Goal: Check status: Check status

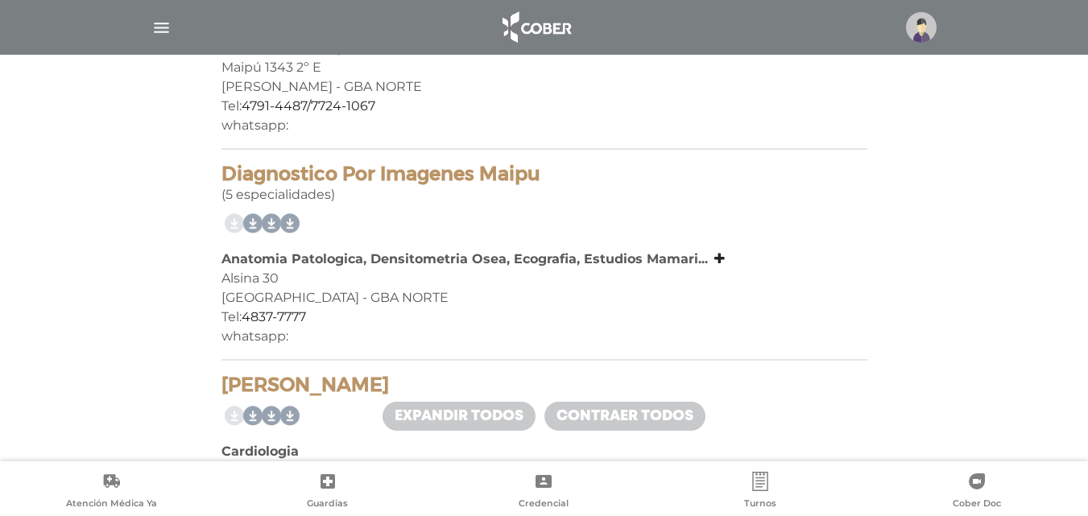
scroll to position [698, 0]
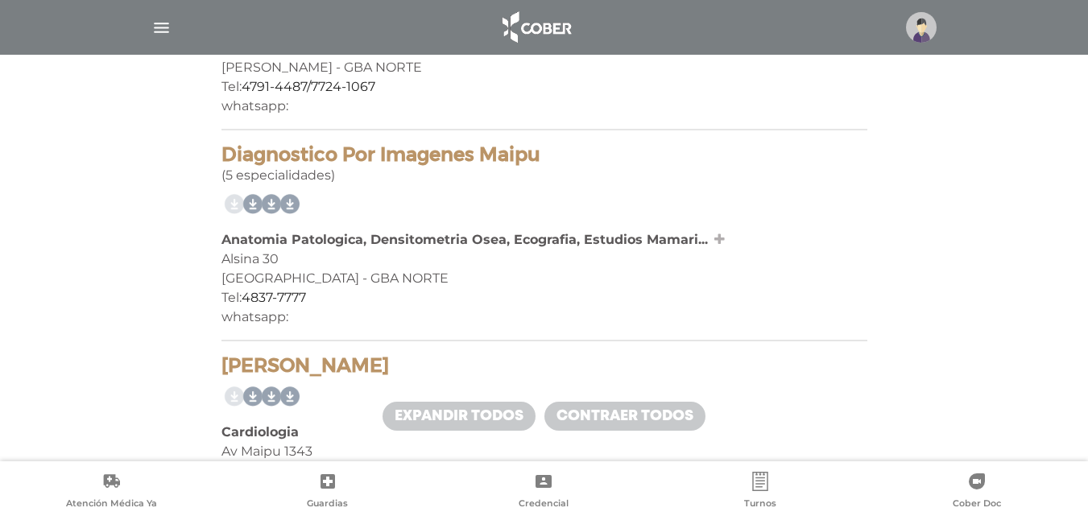
click at [718, 238] on icon at bounding box center [719, 239] width 10 height 13
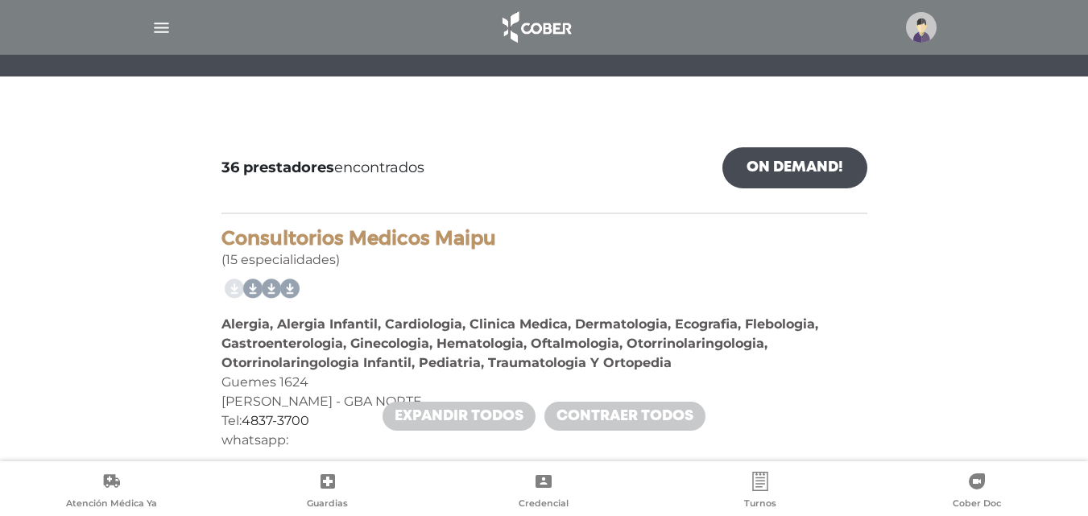
scroll to position [0, 0]
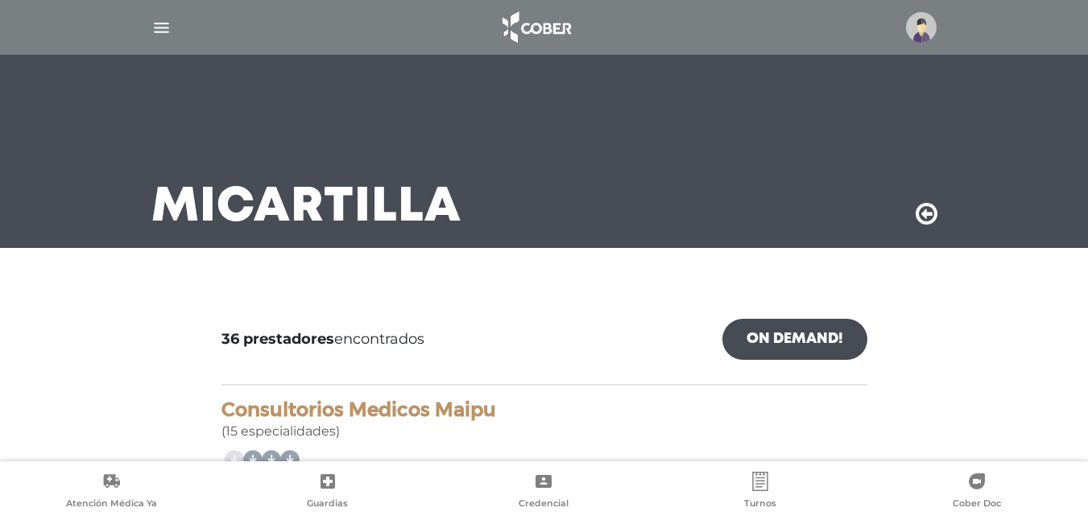
click at [534, 24] on img at bounding box center [536, 27] width 85 height 39
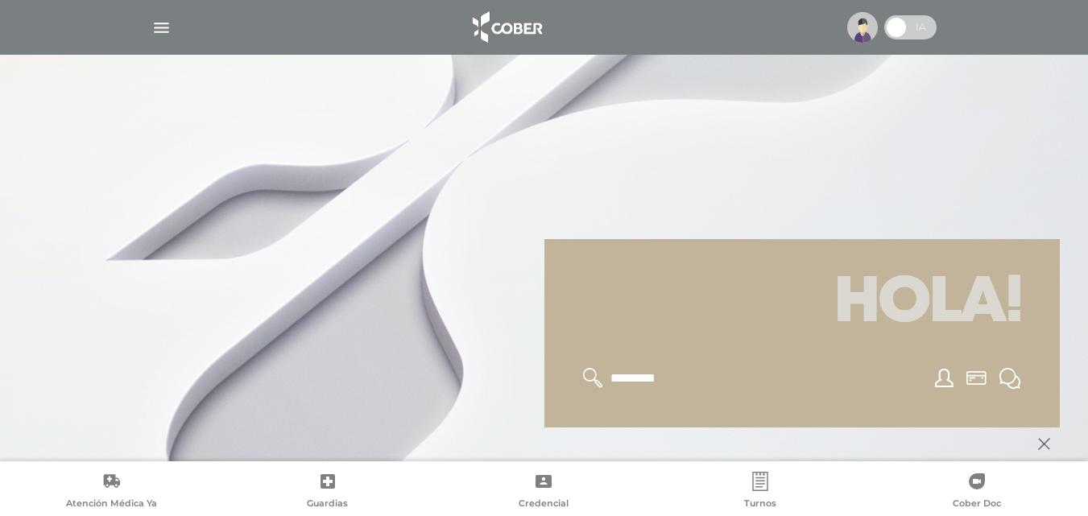
scroll to position [193, 0]
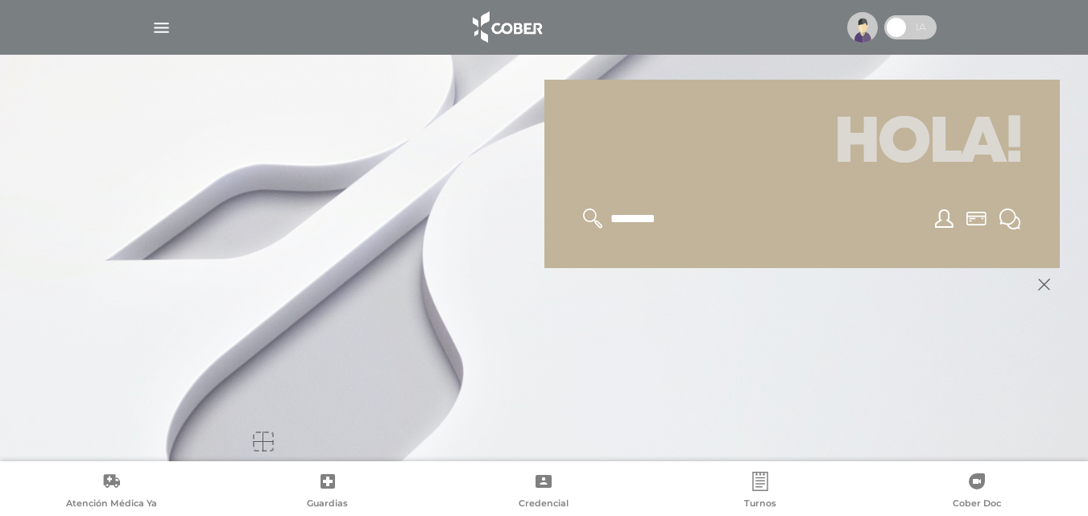
click at [523, 18] on img at bounding box center [506, 27] width 85 height 39
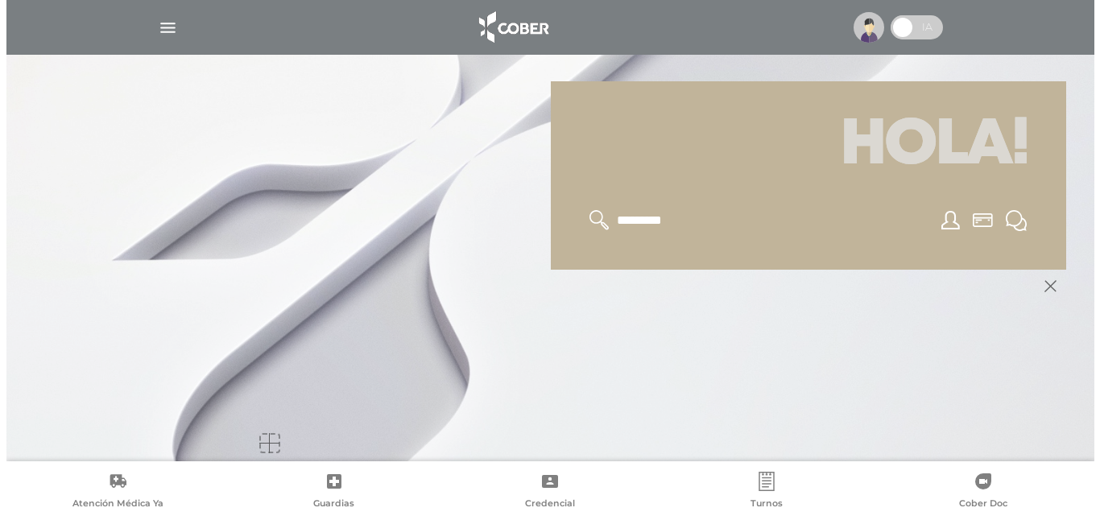
scroll to position [193, 0]
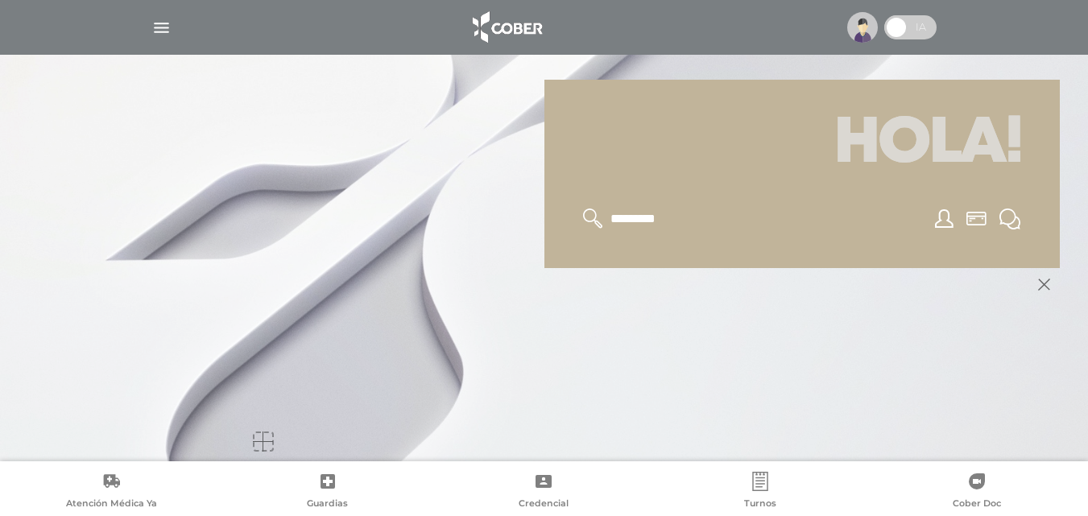
click at [159, 32] on img "button" at bounding box center [161, 28] width 20 height 20
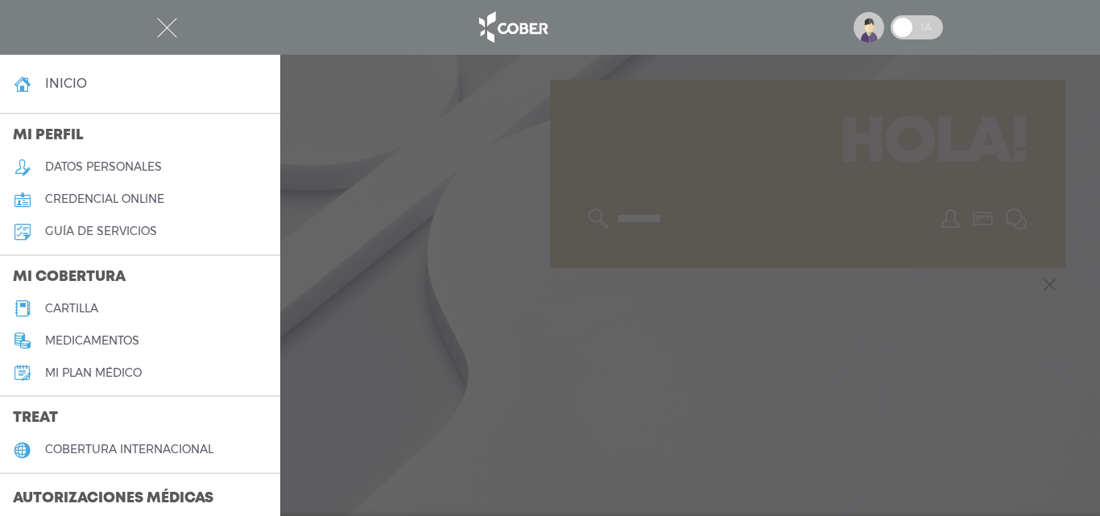
click at [866, 26] on img at bounding box center [869, 27] width 31 height 31
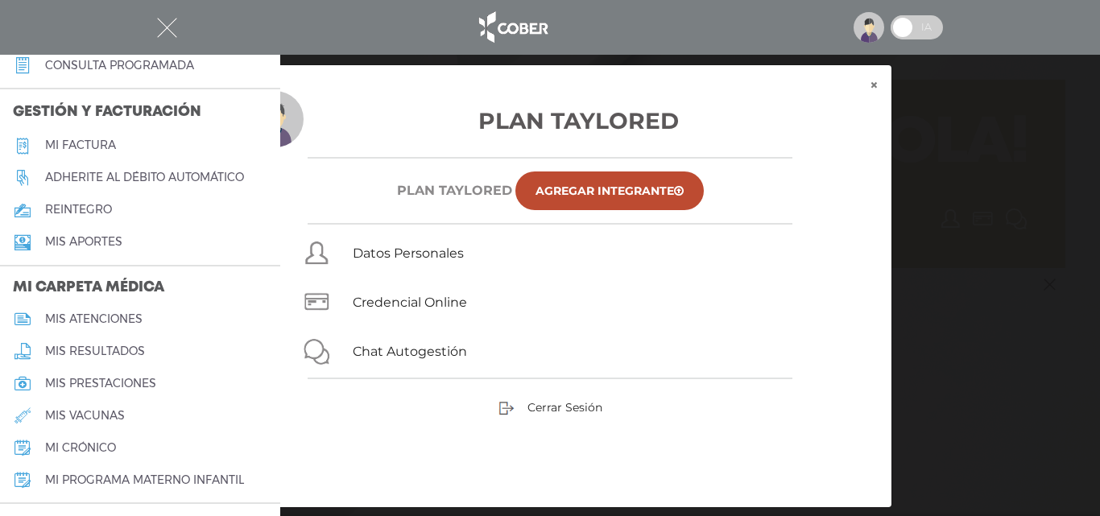
scroll to position [590, 0]
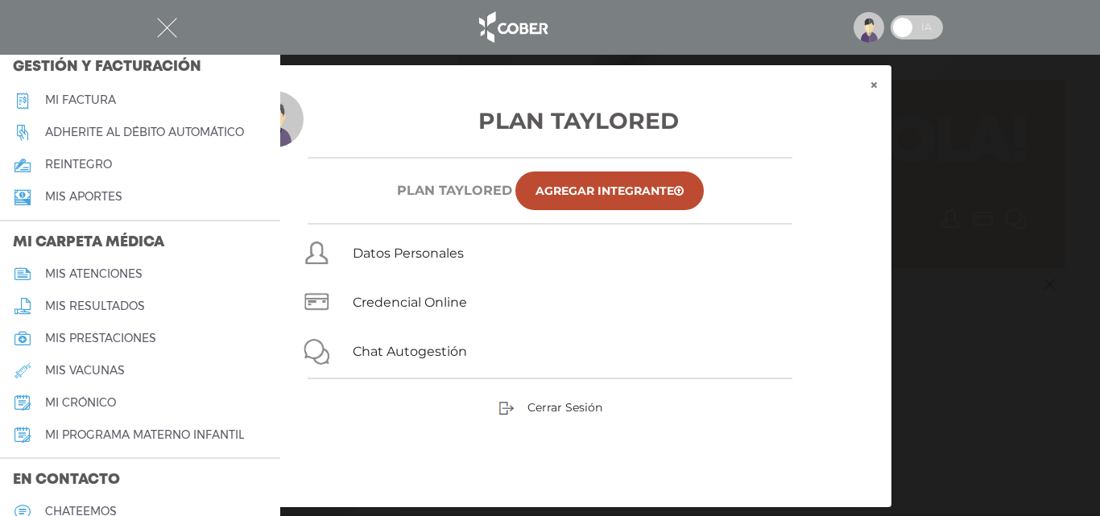
click at [98, 397] on h5 "mi crónico" at bounding box center [80, 403] width 71 height 14
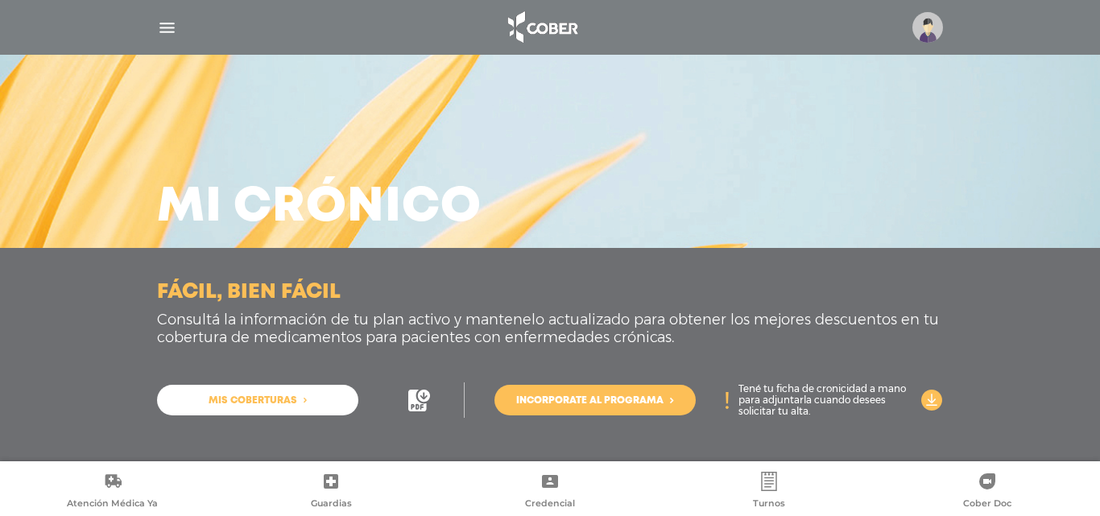
click at [610, 392] on link "Incorporate al programa" at bounding box center [595, 400] width 201 height 31
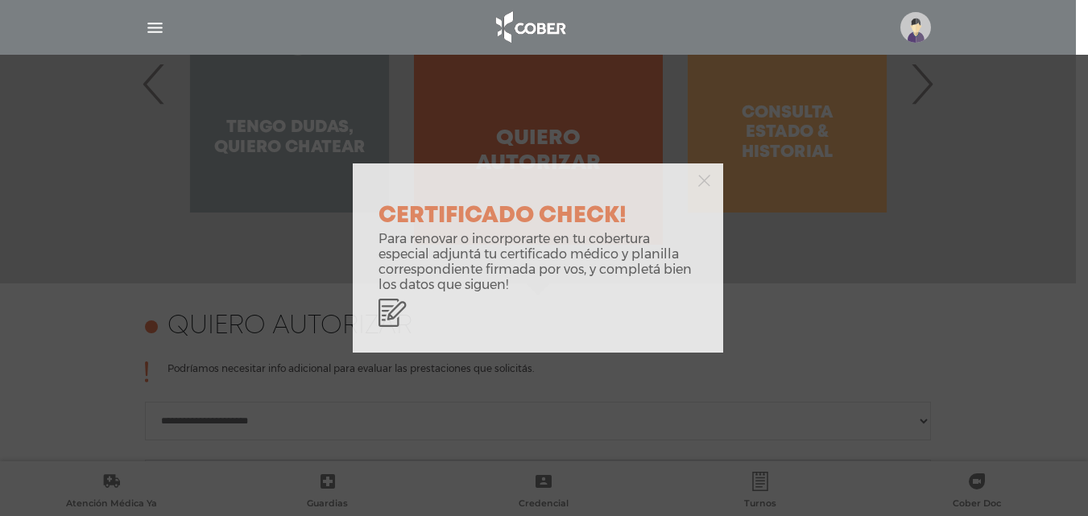
scroll to position [715, 0]
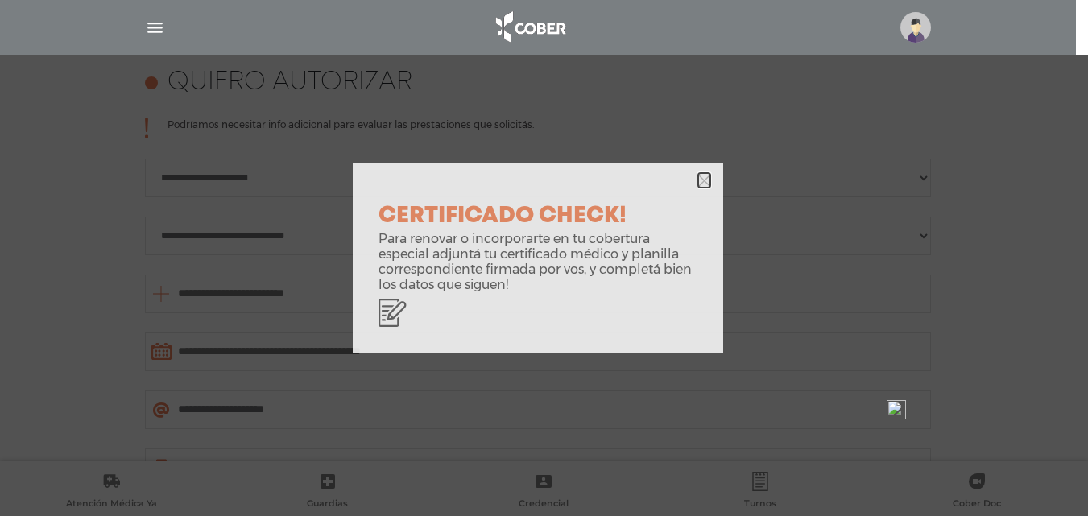
click at [707, 176] on icon "button" at bounding box center [704, 181] width 12 height 12
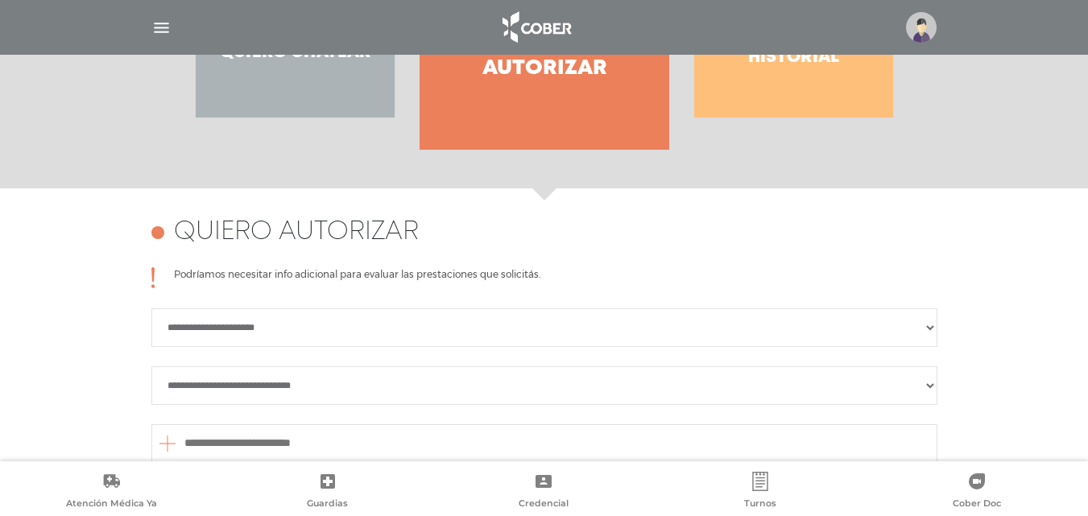
scroll to position [554, 0]
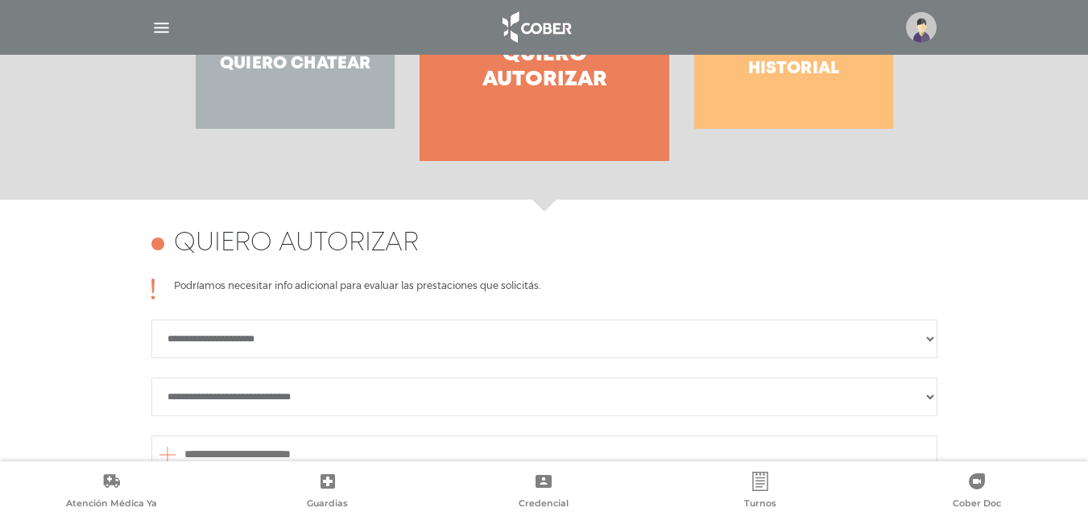
click at [250, 337] on select "**********" at bounding box center [544, 339] width 786 height 39
select select "**********"
click at [151, 320] on select "**********" at bounding box center [544, 339] width 786 height 39
click at [217, 406] on select "**********" at bounding box center [544, 397] width 786 height 39
click at [151, 378] on select "**********" at bounding box center [544, 397] width 786 height 39
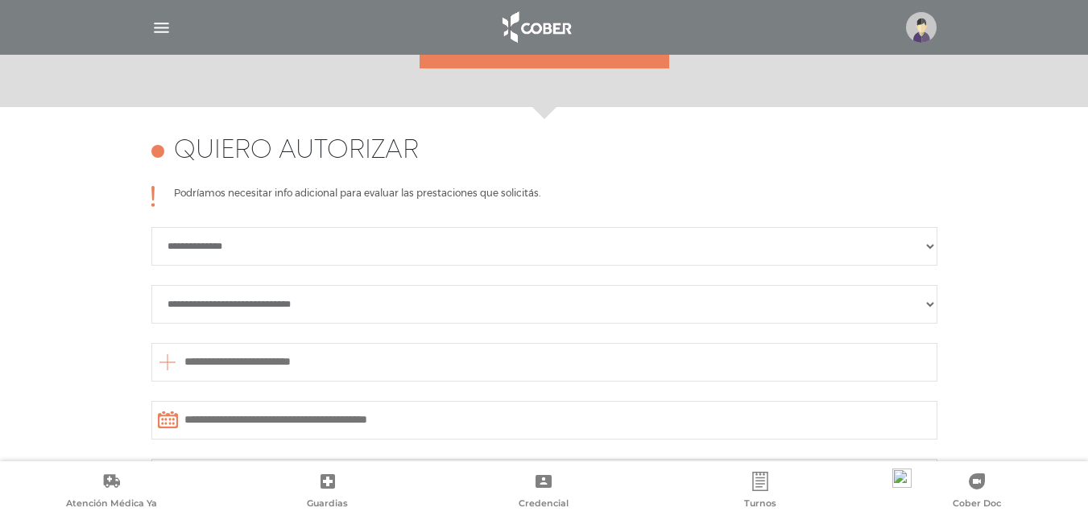
scroll to position [661, 0]
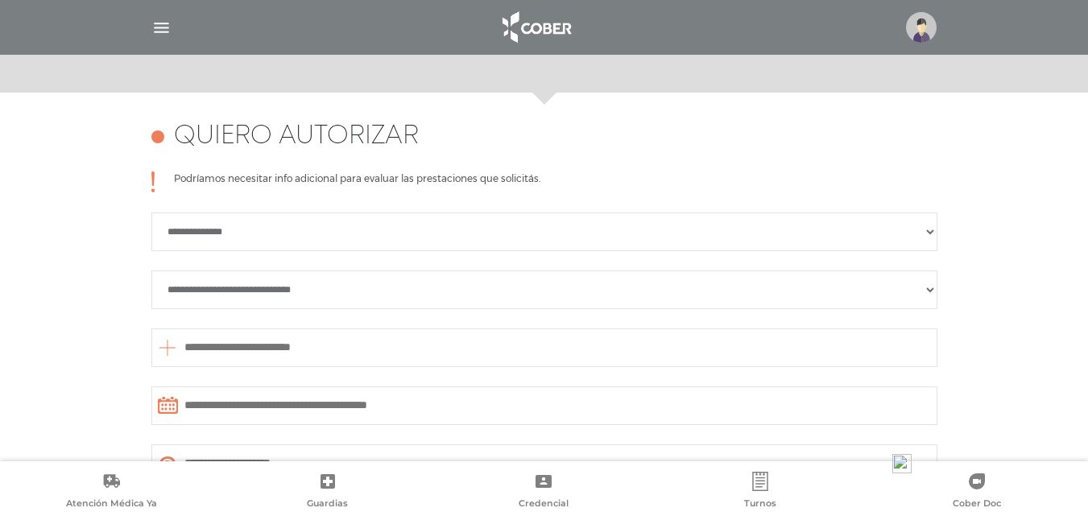
click at [255, 342] on input "text" at bounding box center [544, 348] width 786 height 39
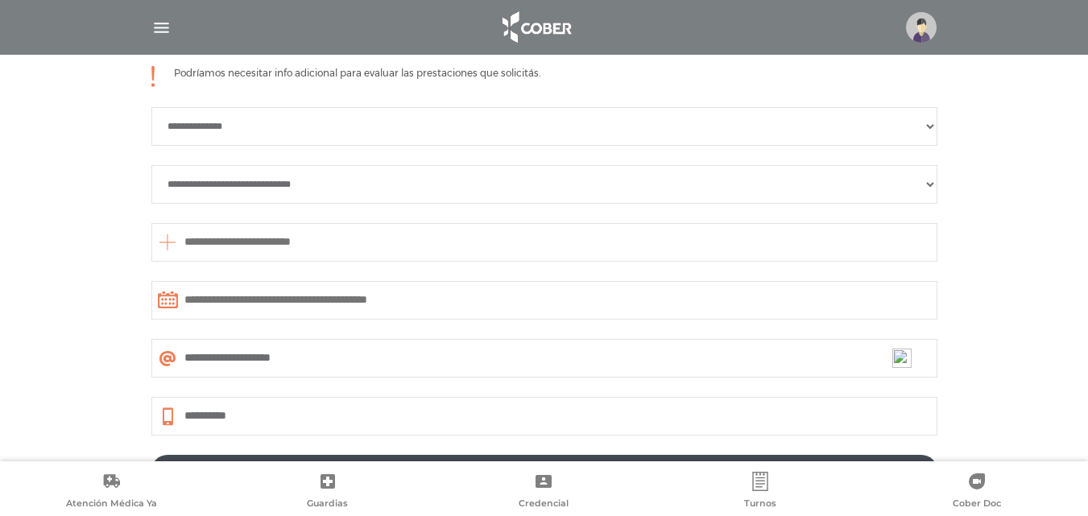
scroll to position [769, 0]
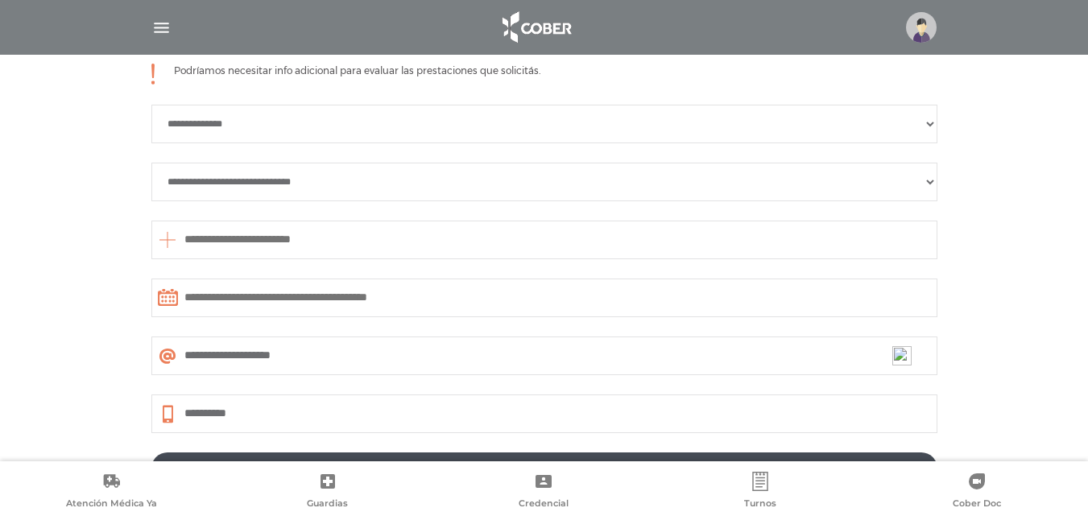
click at [314, 299] on input "text" at bounding box center [544, 298] width 786 height 39
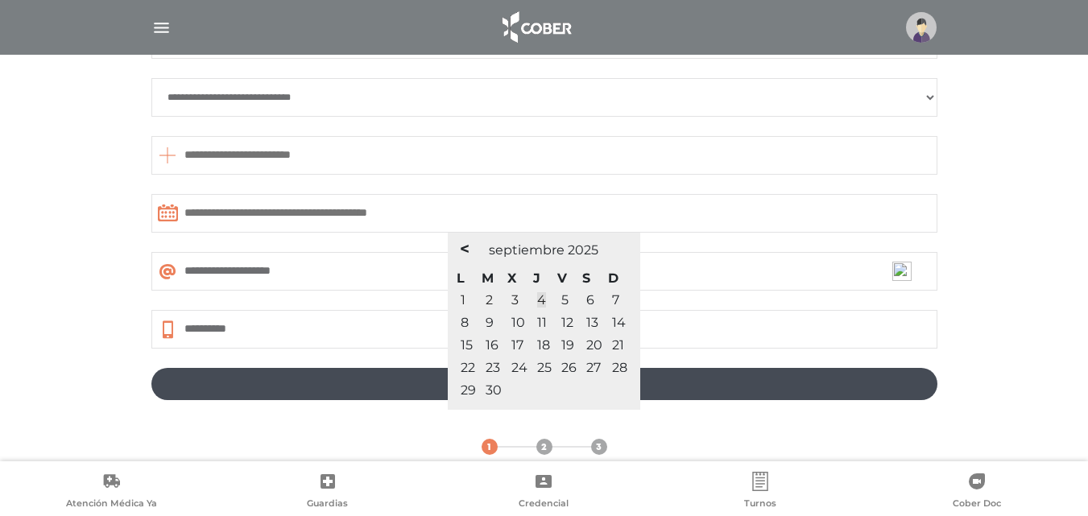
scroll to position [876, 0]
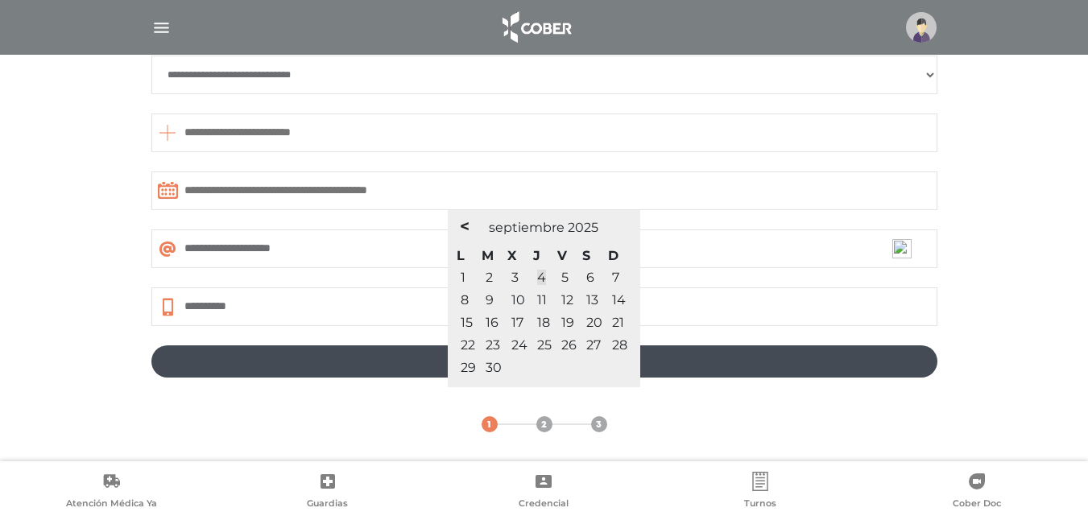
click at [42, 304] on div "**********" at bounding box center [544, 170] width 1088 height 584
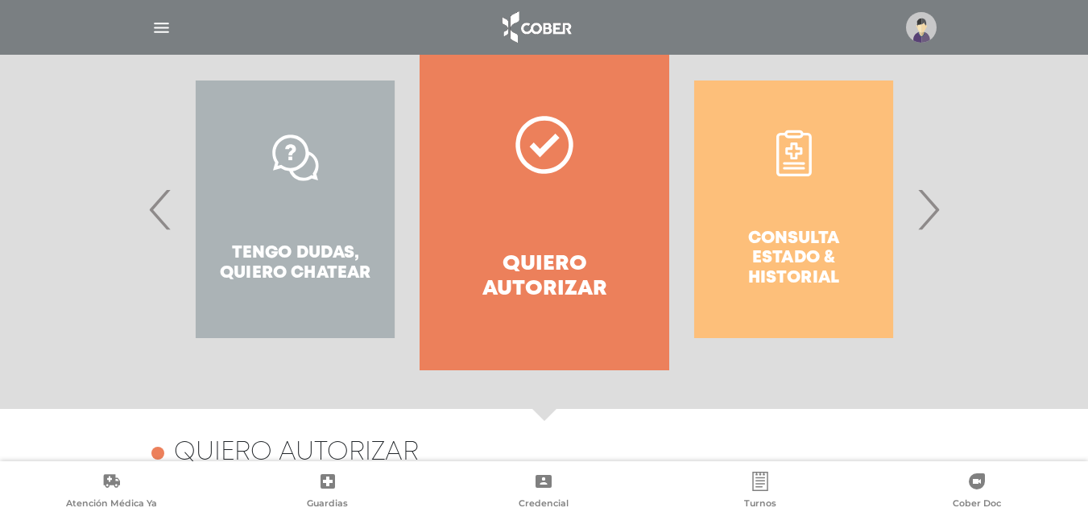
scroll to position [393, 0]
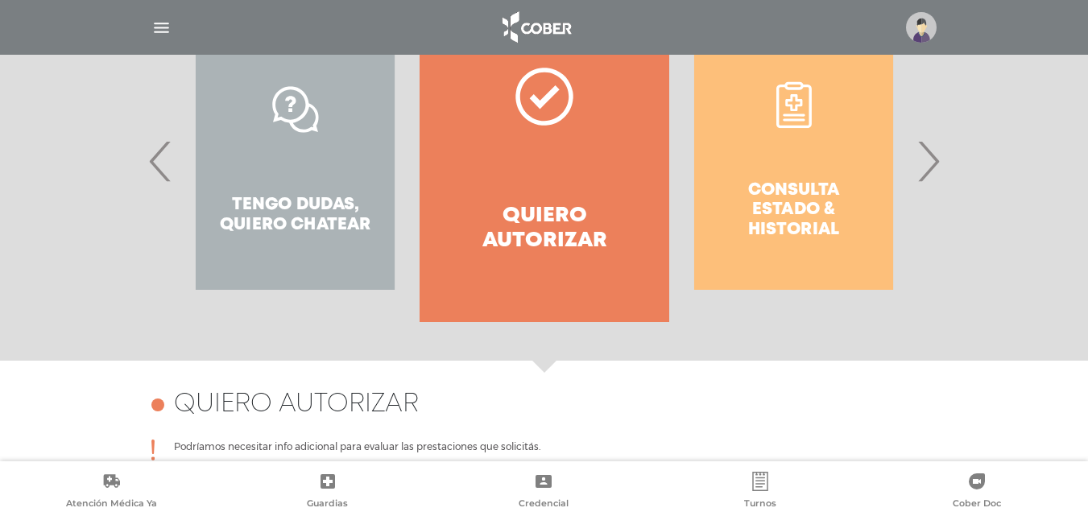
click at [806, 241] on div "Consulta estado & historial" at bounding box center [793, 161] width 249 height 322
click at [922, 167] on span "›" at bounding box center [928, 161] width 31 height 87
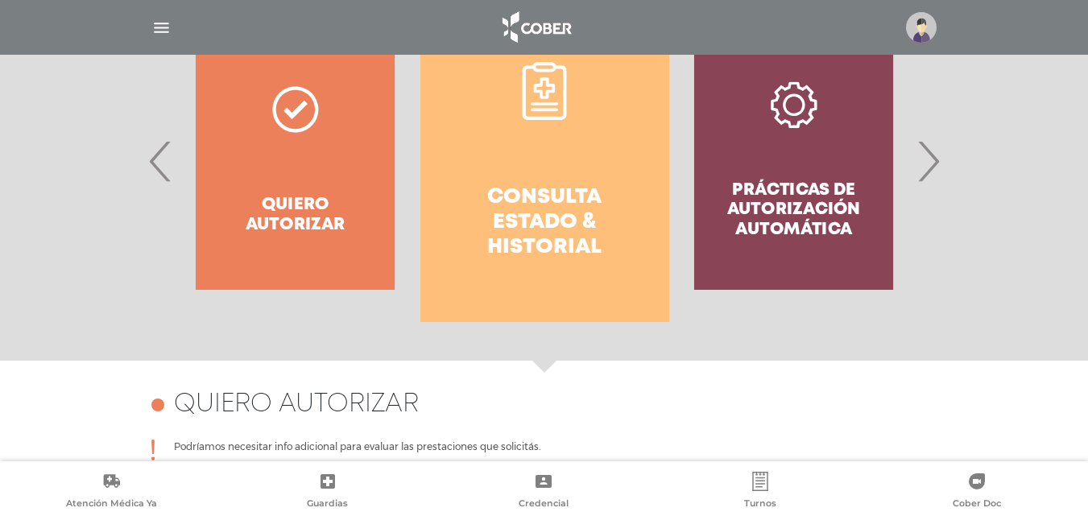
click at [487, 193] on h4 "Consulta estado & historial" at bounding box center [544, 223] width 191 height 76
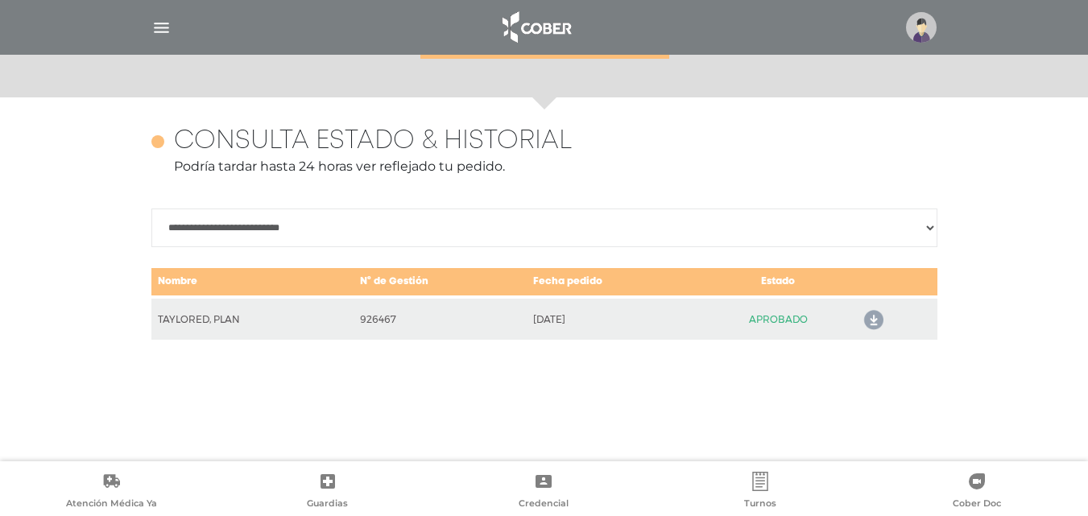
scroll to position [699, 0]
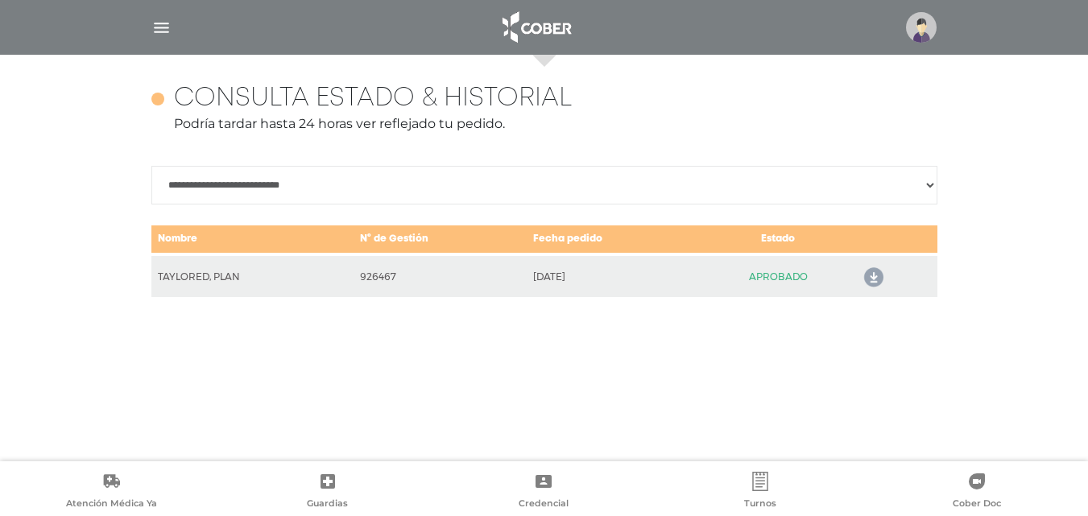
click at [561, 278] on td "2021-02-08" at bounding box center [614, 276] width 175 height 43
click at [866, 280] on icon at bounding box center [871, 278] width 26 height 26
